Goal: Information Seeking & Learning: Learn about a topic

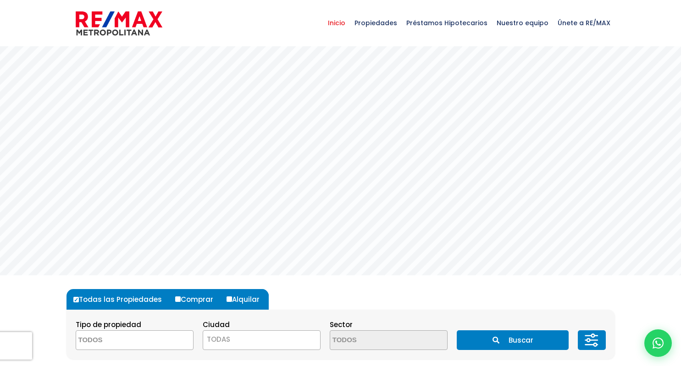
select select
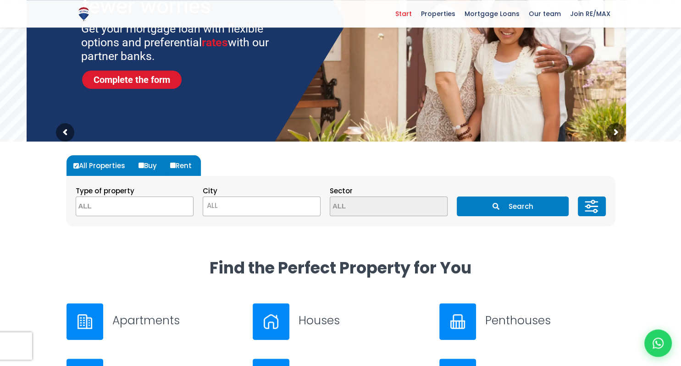
scroll to position [135, 0]
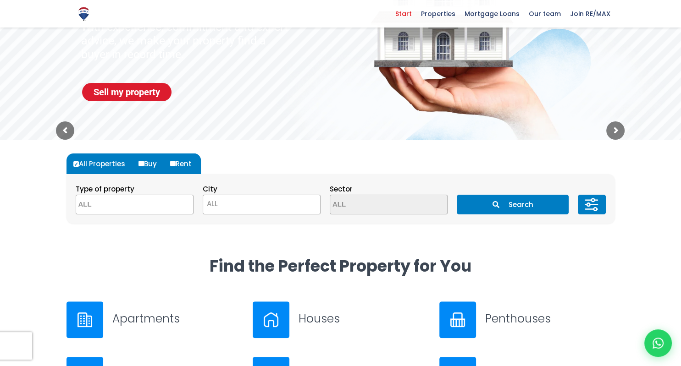
click at [247, 201] on span "ALL" at bounding box center [261, 204] width 117 height 13
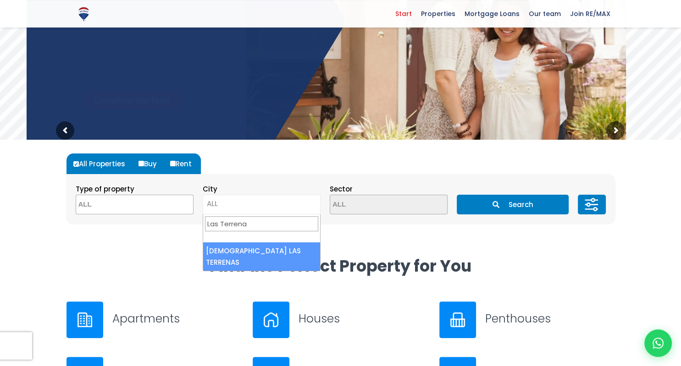
type input "Las Terrenas"
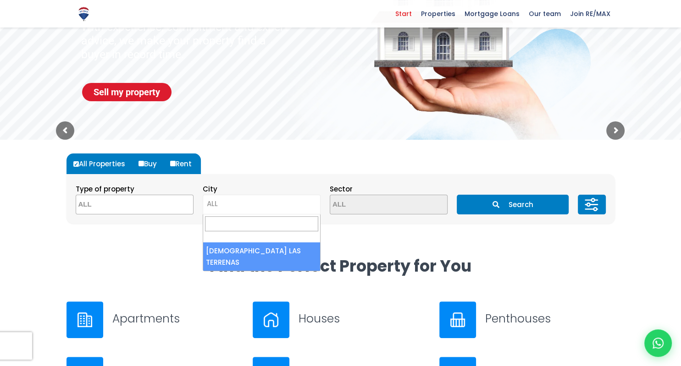
click at [174, 209] on span at bounding box center [135, 205] width 118 height 20
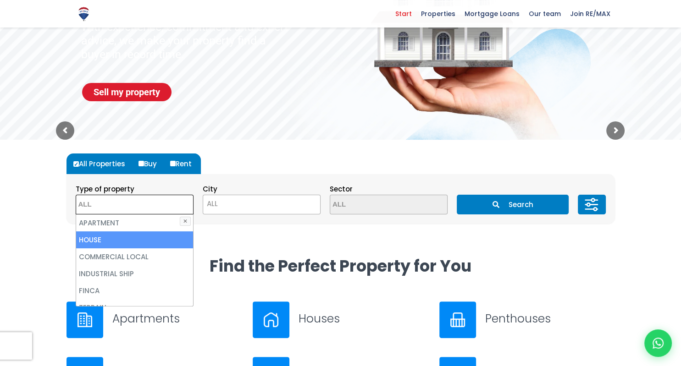
click at [146, 238] on li "HOUSE" at bounding box center [134, 239] width 117 height 17
select select "house"
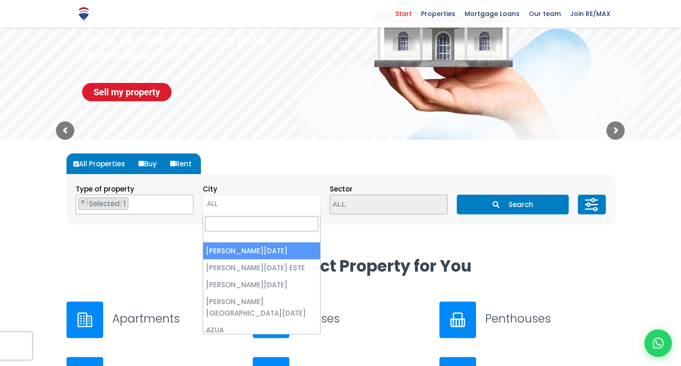
click at [259, 206] on span "ALL" at bounding box center [261, 204] width 117 height 13
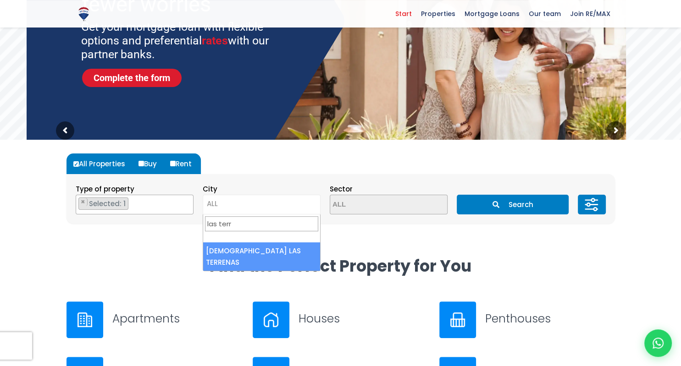
type input "las terr"
select select "95"
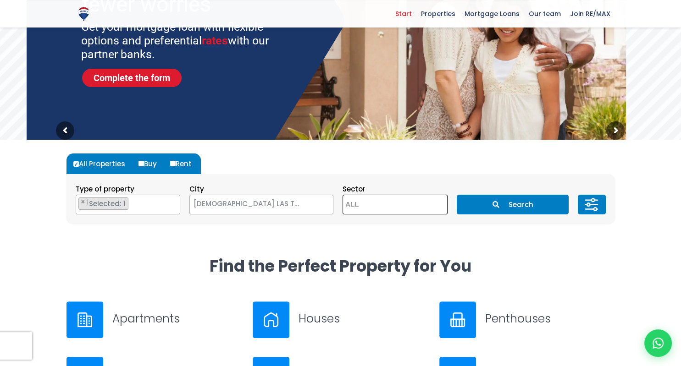
click at [403, 204] on textarea "Search" at bounding box center [387, 205] width 89 height 20
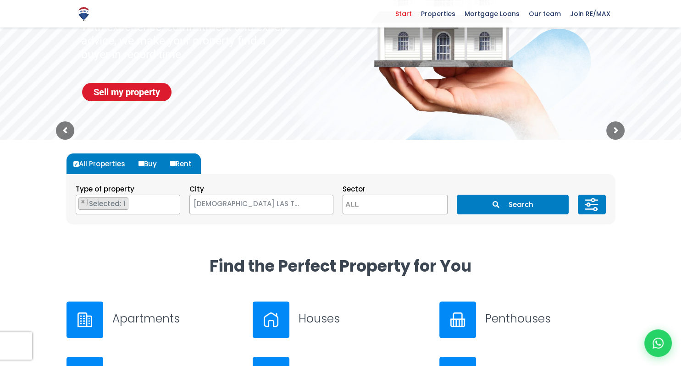
click at [537, 239] on div "All Properties Buy Rent Type of property APARTMENT HOUSE LOCAL COMERCIAL NAVE I…" at bounding box center [340, 198] width 559 height 116
click at [523, 206] on button "Search" at bounding box center [513, 205] width 112 height 20
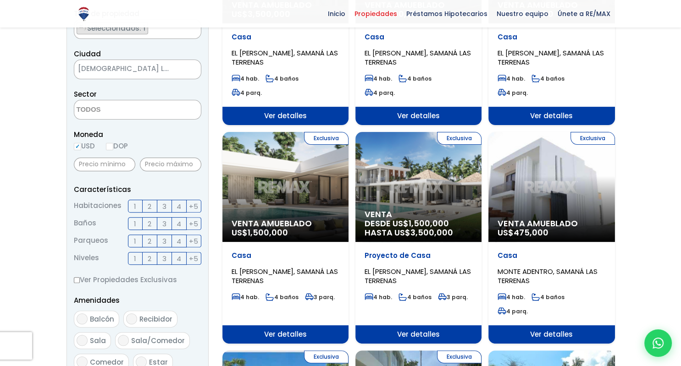
scroll to position [212, 0]
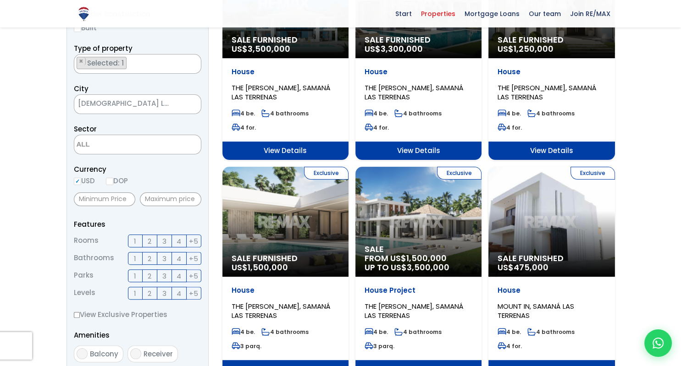
scroll to position [163, 0]
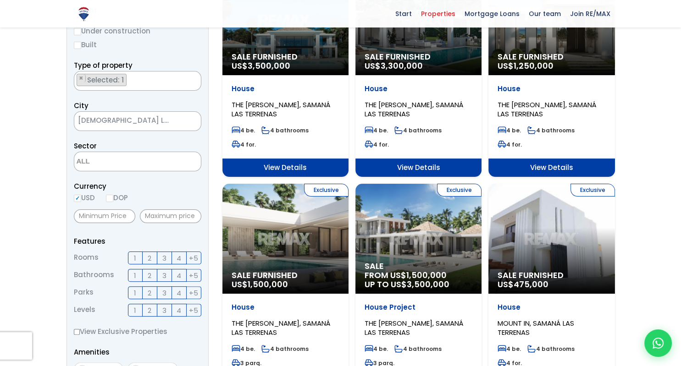
click at [151, 257] on span "2" at bounding box center [150, 258] width 4 height 11
click at [0, 0] on input "2" at bounding box center [0, 0] width 0 height 0
click at [149, 274] on span "2" at bounding box center [150, 275] width 4 height 11
click at [0, 0] on input "2" at bounding box center [0, 0] width 0 height 0
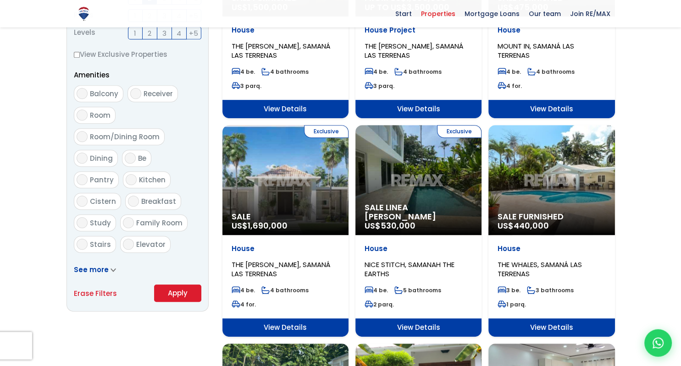
scroll to position [442, 0]
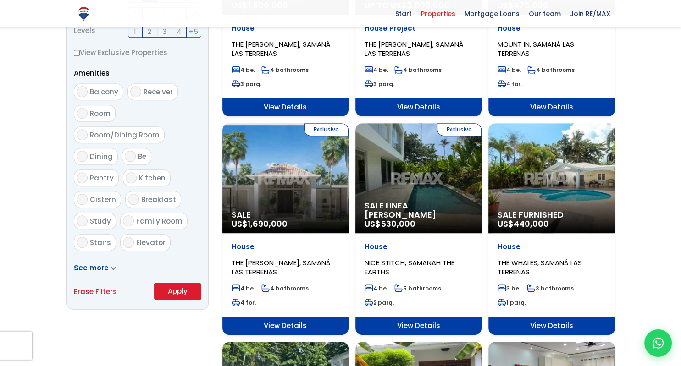
click at [111, 267] on icon at bounding box center [113, 268] width 4 height 2
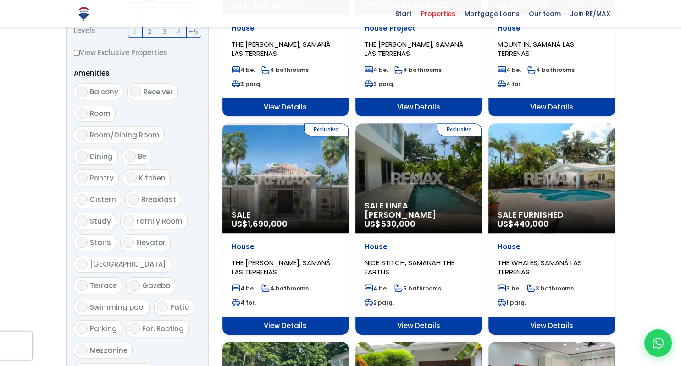
click at [81, 302] on input "Swimming pool" at bounding box center [82, 307] width 11 height 11
checkbox input "true"
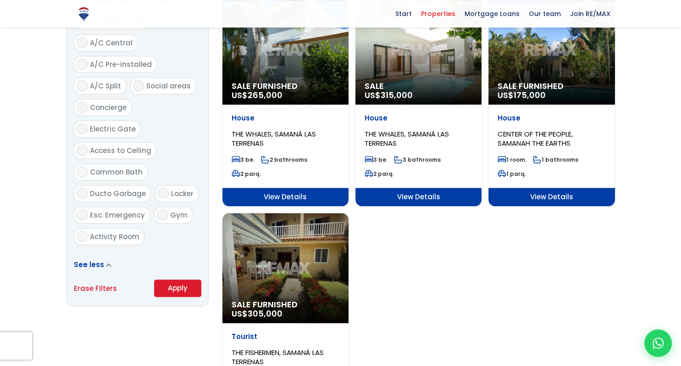
scroll to position [1015, 0]
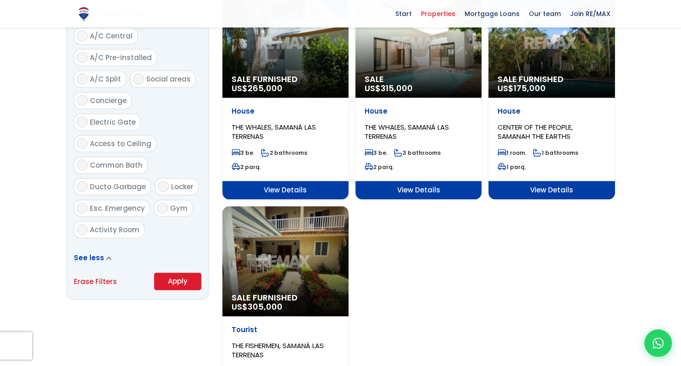
click at [179, 273] on button "Apply" at bounding box center [177, 281] width 47 height 17
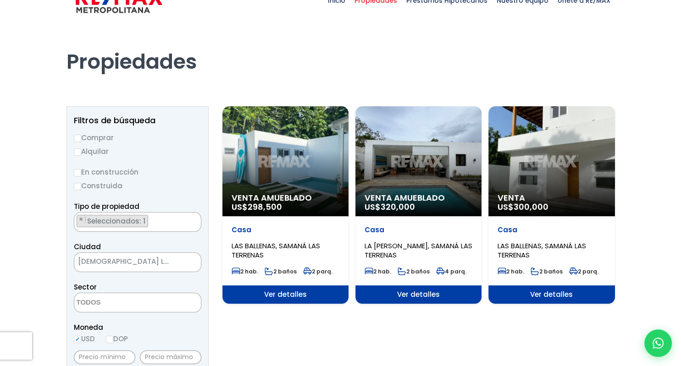
scroll to position [22, 0]
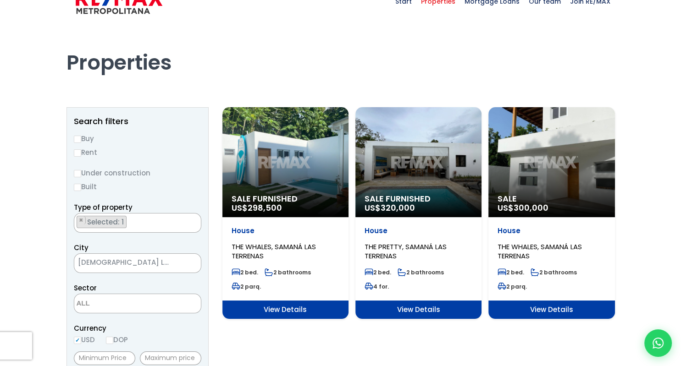
click at [80, 141] on input "Buy" at bounding box center [77, 139] width 7 height 7
radio input "true"
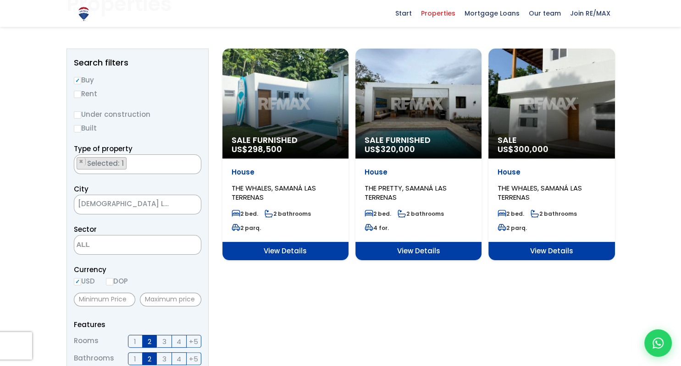
scroll to position [82, 0]
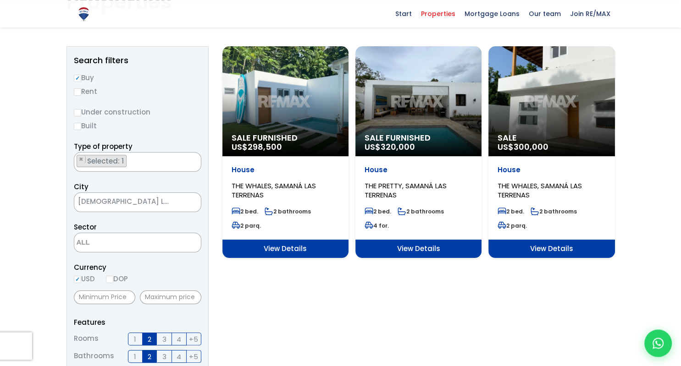
click at [76, 114] on input "Under construction" at bounding box center [77, 112] width 7 height 7
radio input "true"
click at [76, 127] on input "Built" at bounding box center [77, 126] width 7 height 7
radio input "true"
click at [75, 125] on input "Built" at bounding box center [77, 126] width 7 height 7
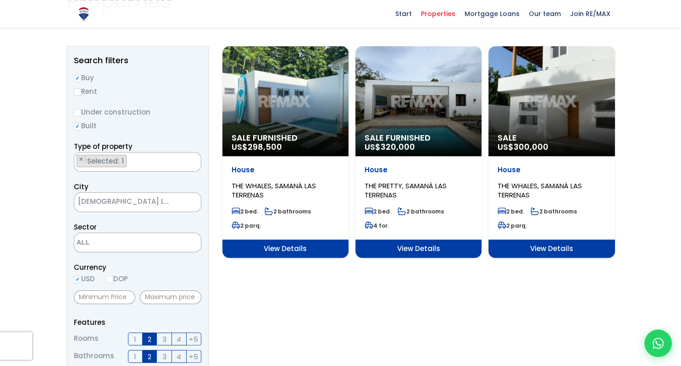
click at [74, 125] on input "Built" at bounding box center [77, 126] width 7 height 7
click at [77, 125] on input "Built" at bounding box center [77, 126] width 7 height 7
click at [77, 109] on input "Under construction" at bounding box center [77, 112] width 7 height 7
radio input "true"
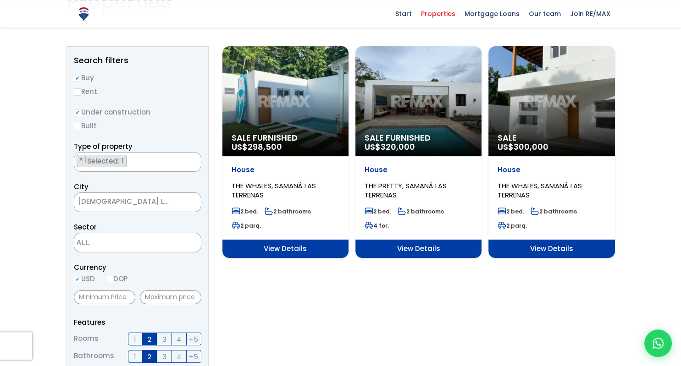
click at [78, 91] on input "Rent" at bounding box center [77, 91] width 7 height 7
radio input "true"
click at [78, 77] on input "Buy" at bounding box center [77, 78] width 7 height 7
radio input "true"
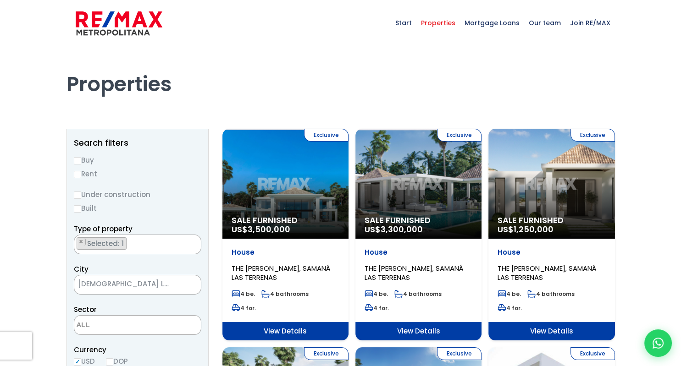
click at [76, 158] on input "Buy" at bounding box center [77, 160] width 7 height 7
radio input "true"
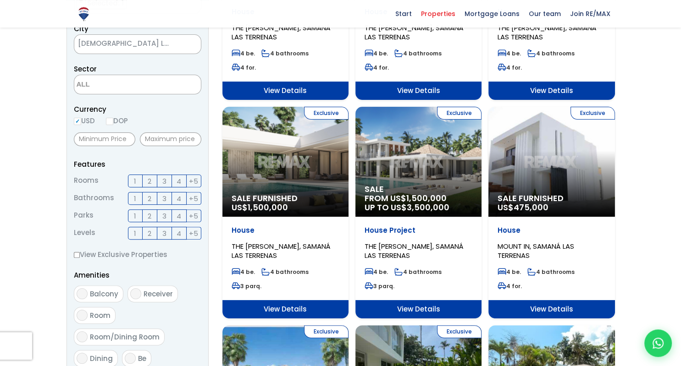
scroll to position [238, 0]
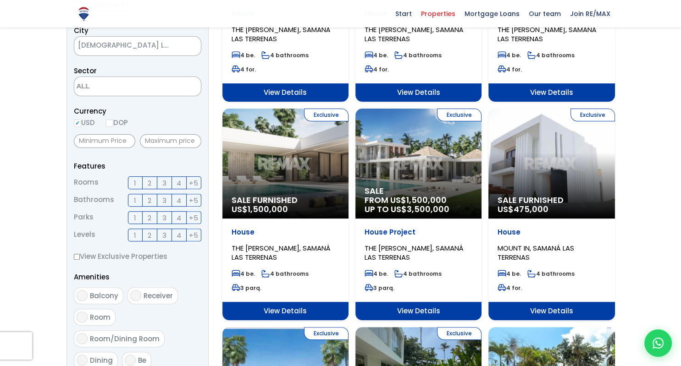
click at [153, 181] on label "2" at bounding box center [150, 182] width 15 height 13
click at [0, 0] on input "2" at bounding box center [0, 0] width 0 height 0
click at [150, 201] on span "2" at bounding box center [150, 200] width 4 height 11
click at [0, 0] on input "2" at bounding box center [0, 0] width 0 height 0
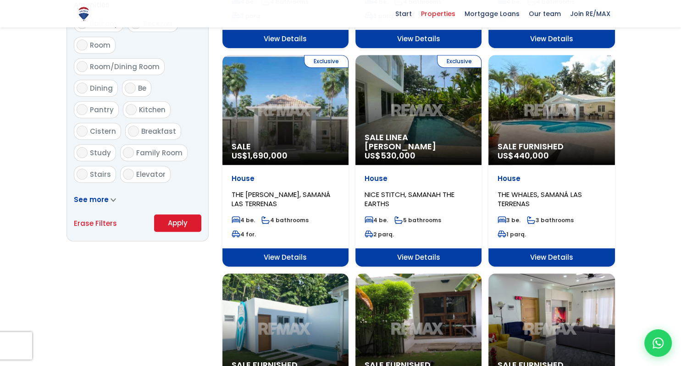
scroll to position [514, 0]
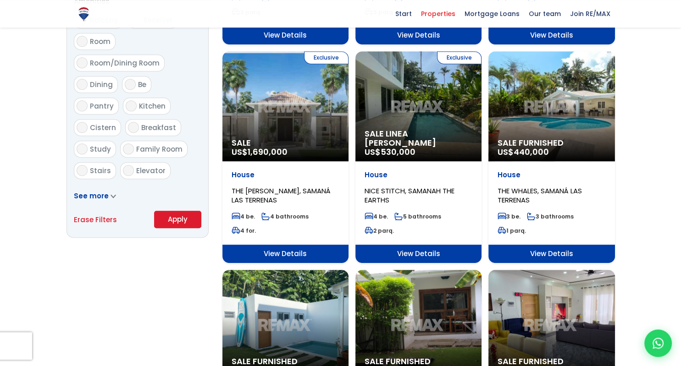
click at [101, 198] on span "See more" at bounding box center [91, 196] width 35 height 10
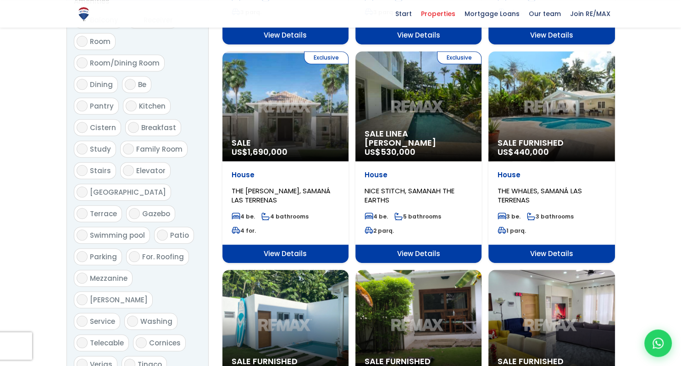
click at [83, 230] on input "Swimming pool" at bounding box center [82, 235] width 11 height 11
checkbox input "true"
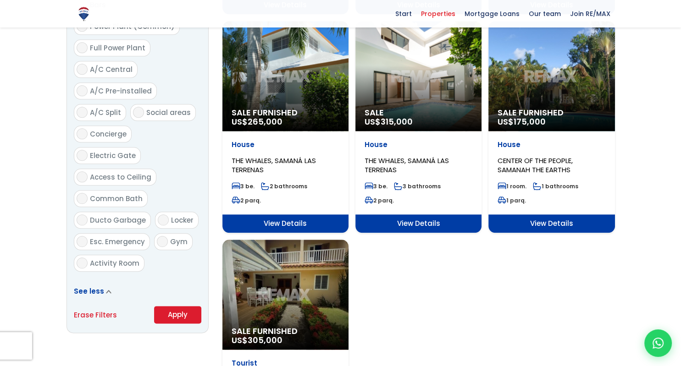
scroll to position [984, 0]
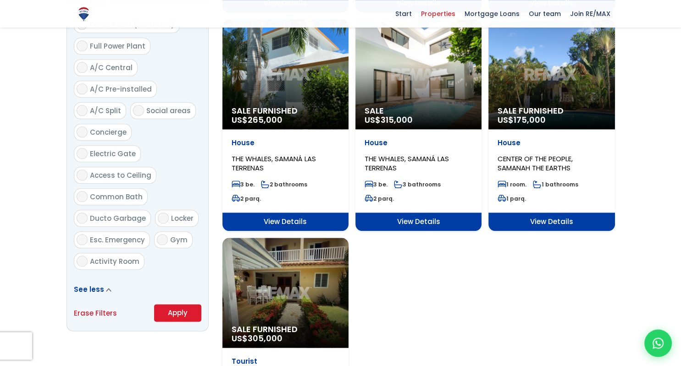
click at [174, 304] on button "Apply" at bounding box center [177, 312] width 47 height 17
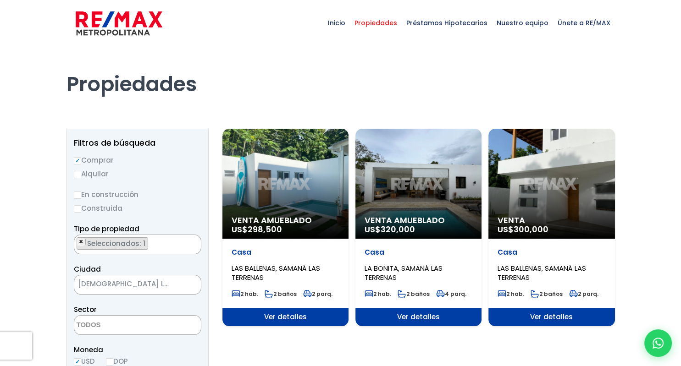
click at [81, 241] on span "×" at bounding box center [81, 242] width 5 height 8
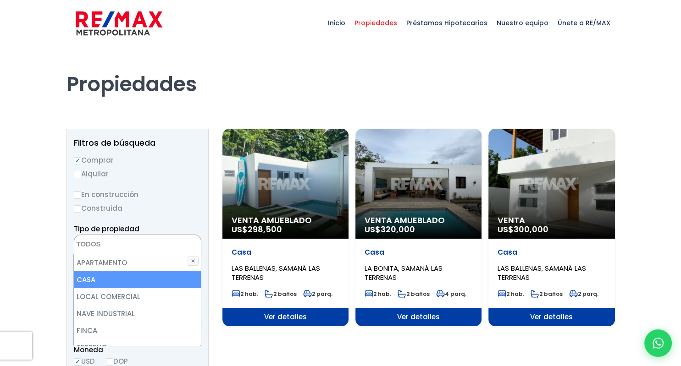
click at [96, 283] on li "CASA" at bounding box center [137, 279] width 127 height 17
select select "house"
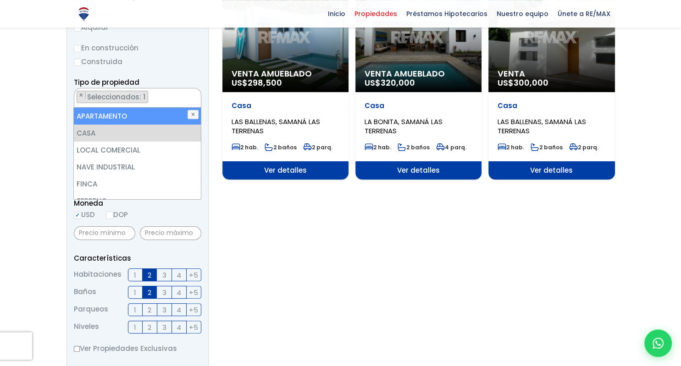
scroll to position [152, 0]
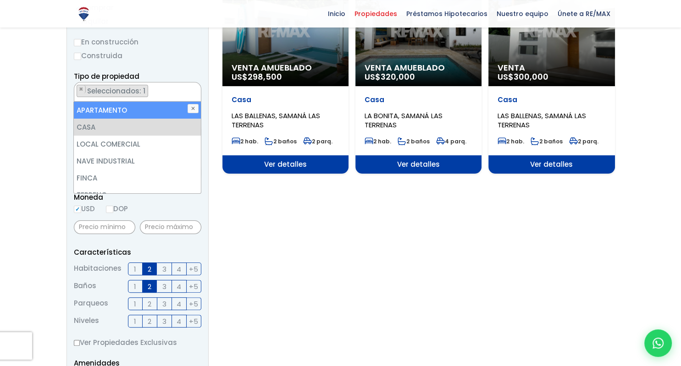
click at [434, 266] on section "Venta Amueblado US$ 298,500 Casa LAS BALLENAS, SAMANÁ LAS TERRENAS 2 hab. 2 bañ…" at bounding box center [418, 288] width 392 height 624
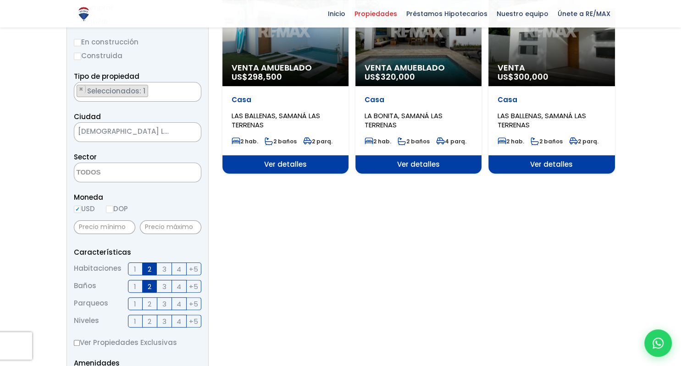
click at [162, 270] on label "3" at bounding box center [164, 269] width 15 height 13
click at [0, 0] on input "3" at bounding box center [0, 0] width 0 height 0
click at [168, 287] on label "3" at bounding box center [164, 286] width 15 height 13
click at [159, 288] on label "3" at bounding box center [164, 286] width 15 height 13
click at [0, 0] on input "3" at bounding box center [0, 0] width 0 height 0
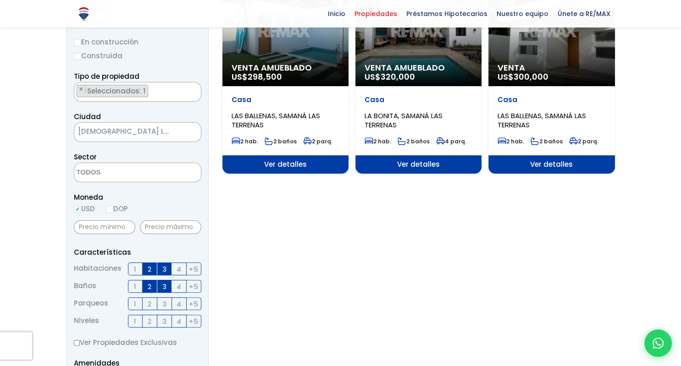
click at [181, 287] on span "4" at bounding box center [178, 286] width 5 height 11
click at [0, 0] on input "4" at bounding box center [0, 0] width 0 height 0
click at [190, 285] on span "+5" at bounding box center [193, 286] width 9 height 11
click at [0, 0] on input "+5" at bounding box center [0, 0] width 0 height 0
click at [193, 270] on span "+5" at bounding box center [193, 269] width 9 height 11
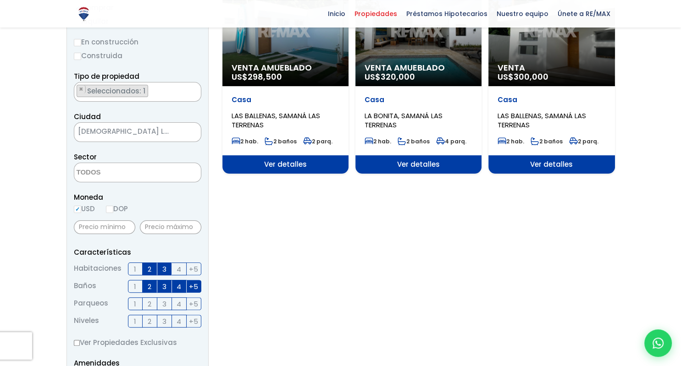
click at [0, 0] on input "+5" at bounding box center [0, 0] width 0 height 0
click at [179, 268] on span "4" at bounding box center [178, 269] width 5 height 11
click at [0, 0] on input "4" at bounding box center [0, 0] width 0 height 0
click at [315, 272] on section "Venta Amueblado US$ 298,500 Casa LAS BALLENAS, SAMANÁ LAS TERRENAS 2 hab. 2 bañ…" at bounding box center [418, 288] width 392 height 624
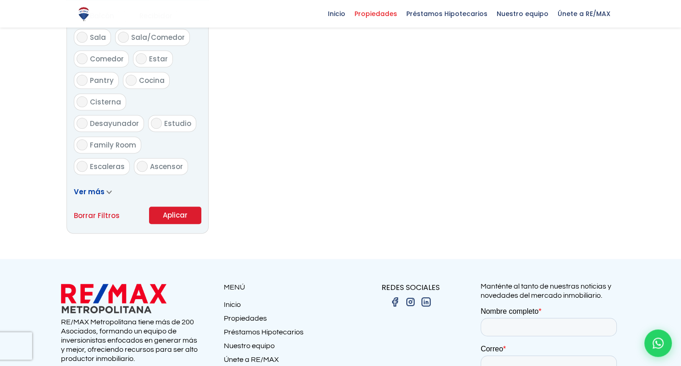
scroll to position [517, 0]
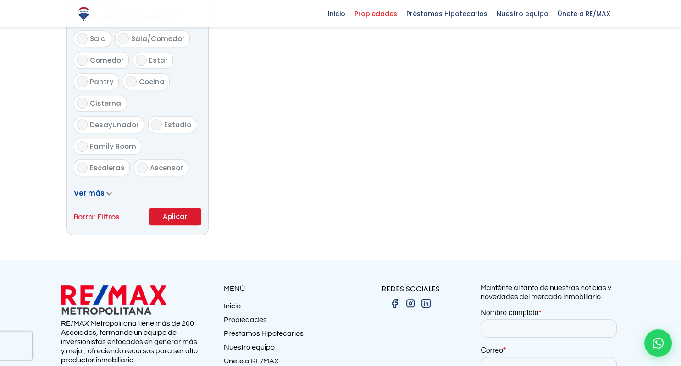
click at [98, 193] on span "Ver más" at bounding box center [89, 193] width 31 height 10
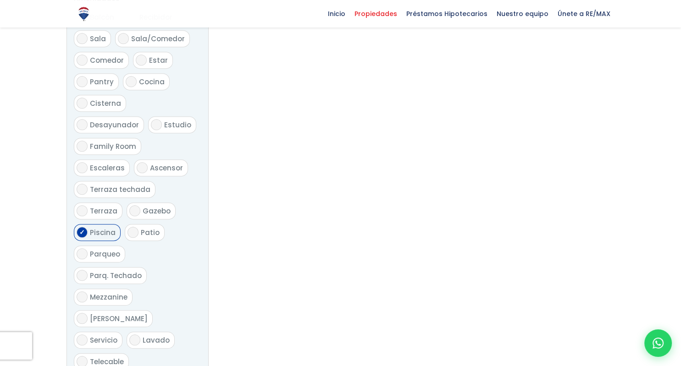
click at [293, 250] on section "Venta Amueblado US$ 298,500 Casa LAS BALLENAS, SAMANÁ LAS TERRENAS 2 hab. 2 bañ…" at bounding box center [418, 258] width 392 height 1294
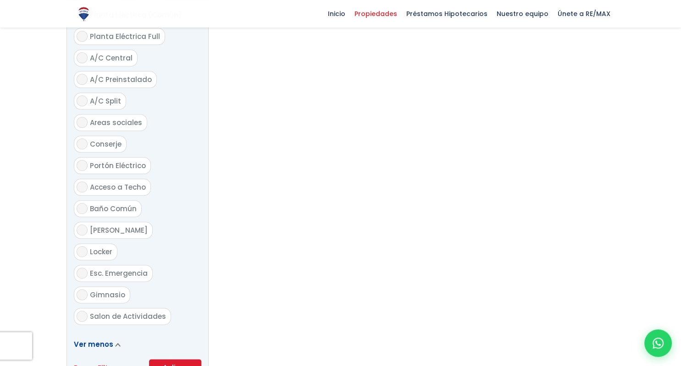
scroll to position [1057, 0]
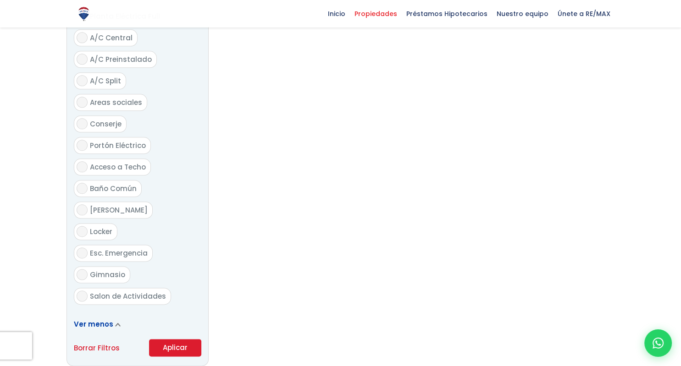
click at [168, 339] on button "Aplicar" at bounding box center [175, 347] width 52 height 17
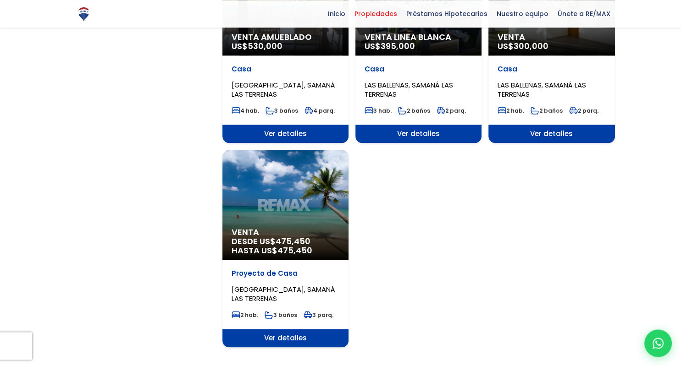
scroll to position [416, 0]
